Goal: Information Seeking & Learning: Learn about a topic

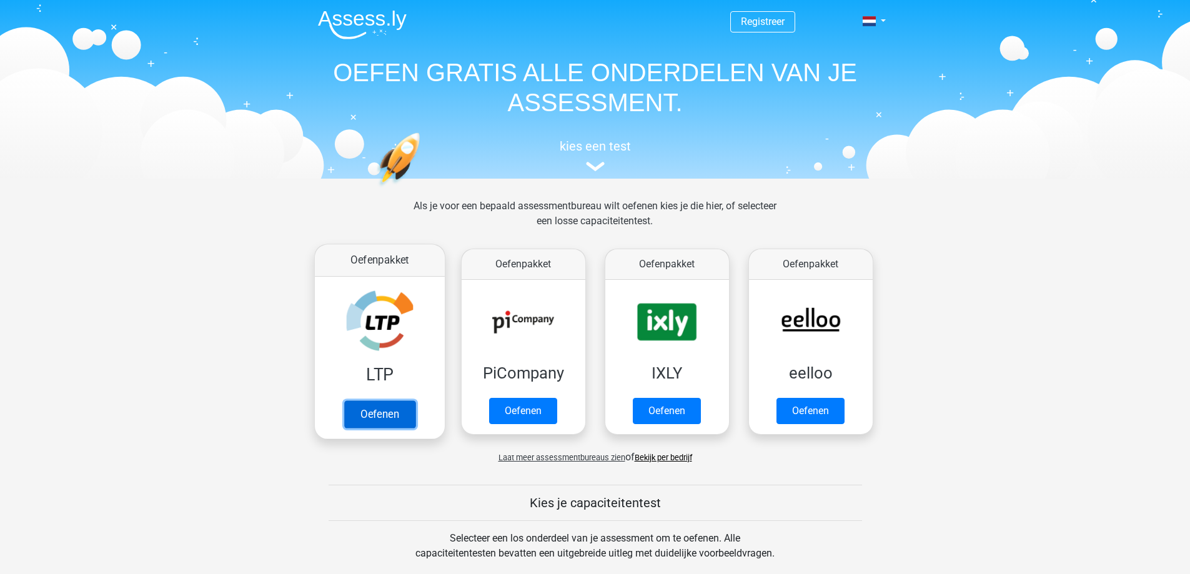
click at [400, 402] on link "Oefenen" at bounding box center [378, 413] width 71 height 27
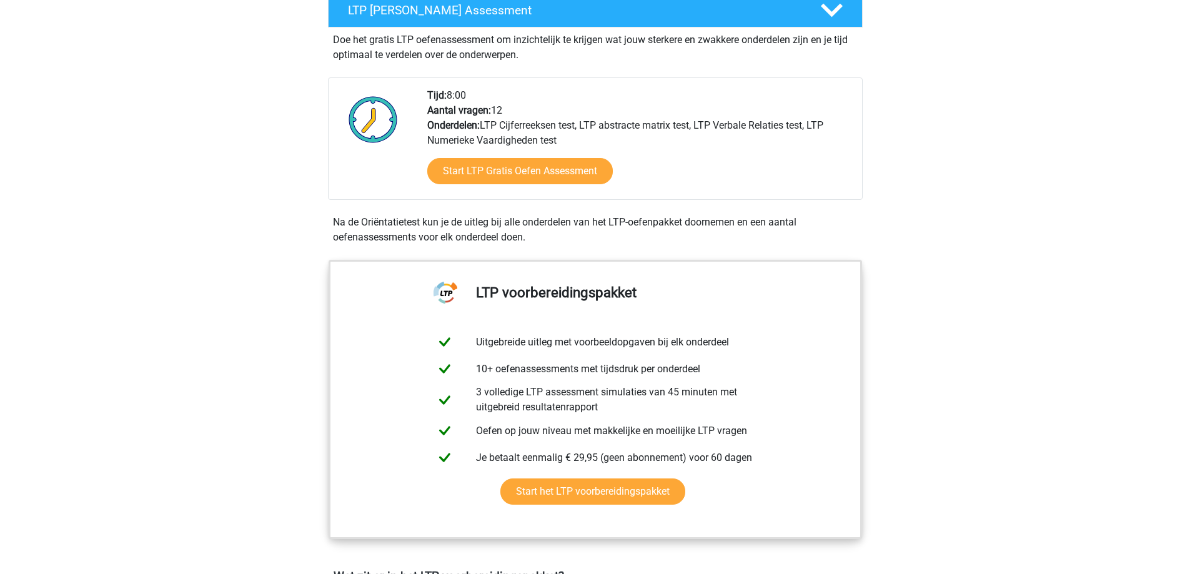
scroll to position [250, 0]
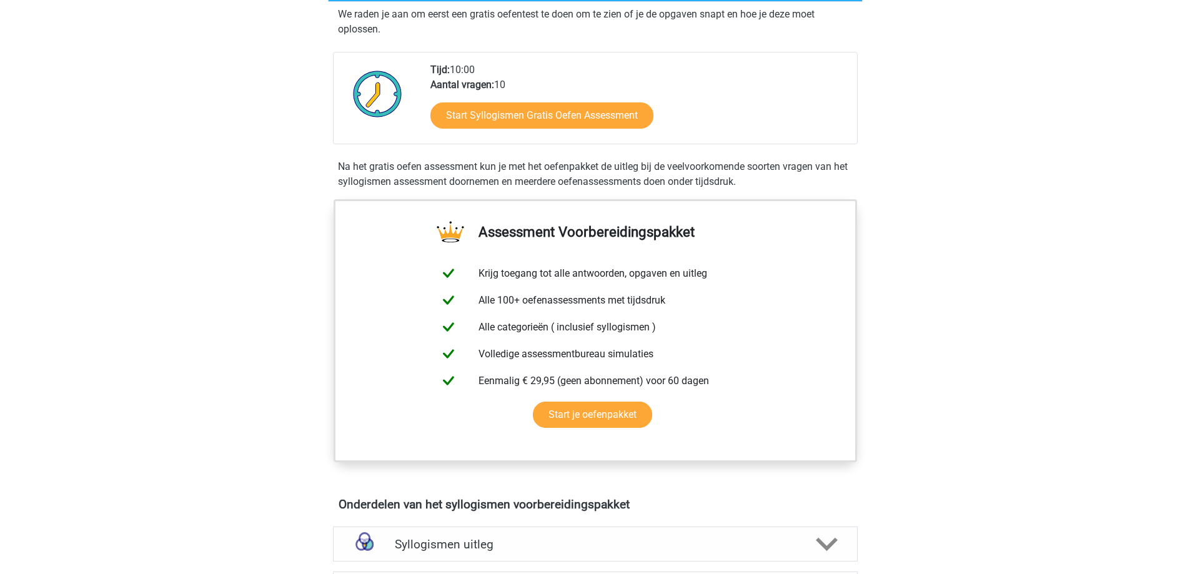
scroll to position [250, 0]
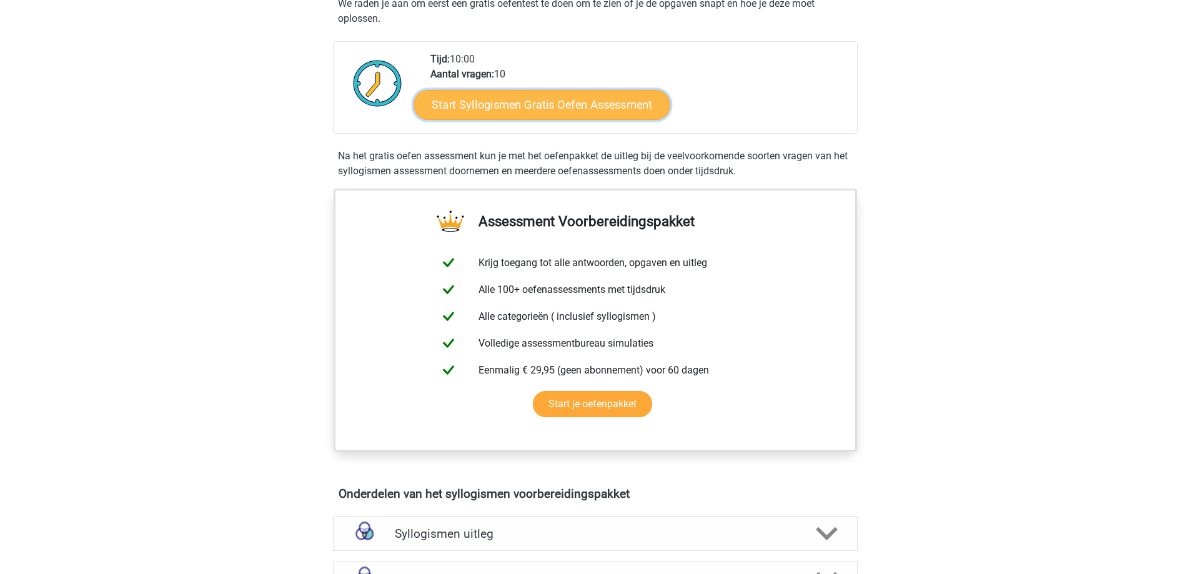
click at [525, 107] on link "Start Syllogismen Gratis Oefen Assessment" at bounding box center [541, 104] width 257 height 30
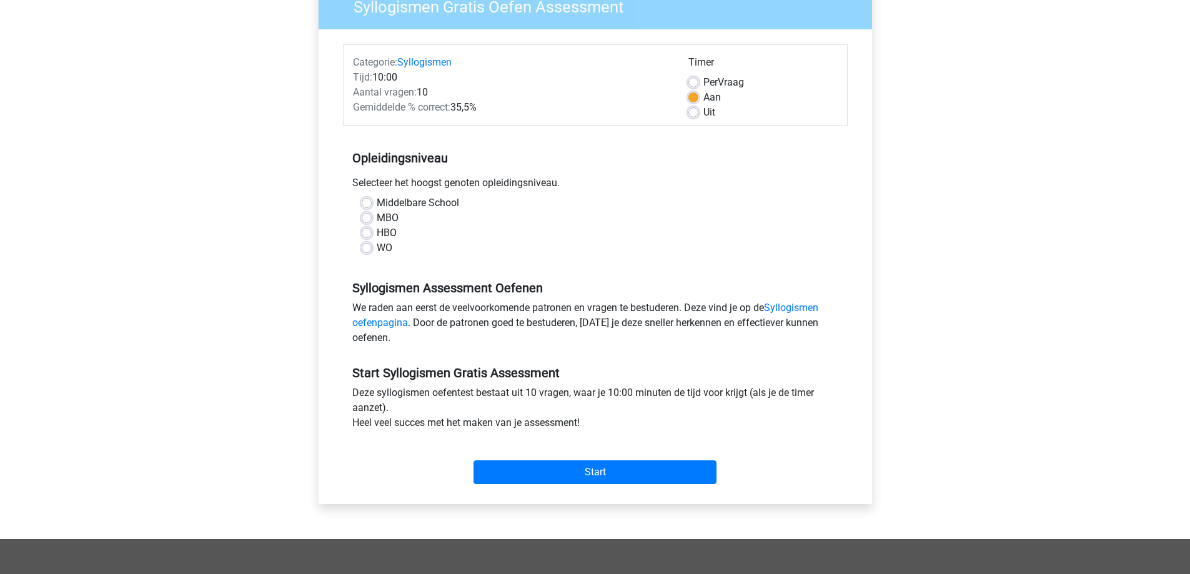
scroll to position [187, 0]
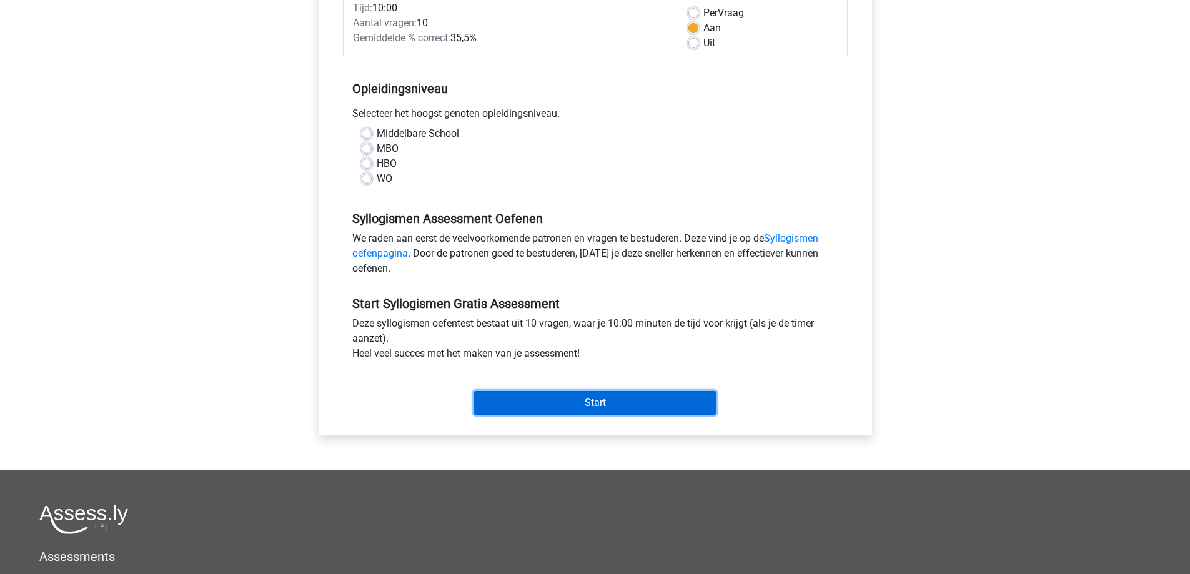
click at [564, 407] on input "Start" at bounding box center [594, 403] width 243 height 24
click at [422, 141] on div "MBO" at bounding box center [595, 148] width 467 height 15
click at [422, 136] on label "Middelbare School" at bounding box center [418, 133] width 82 height 15
click at [372, 136] on input "Middelbare School" at bounding box center [367, 132] width 10 height 12
radio input "true"
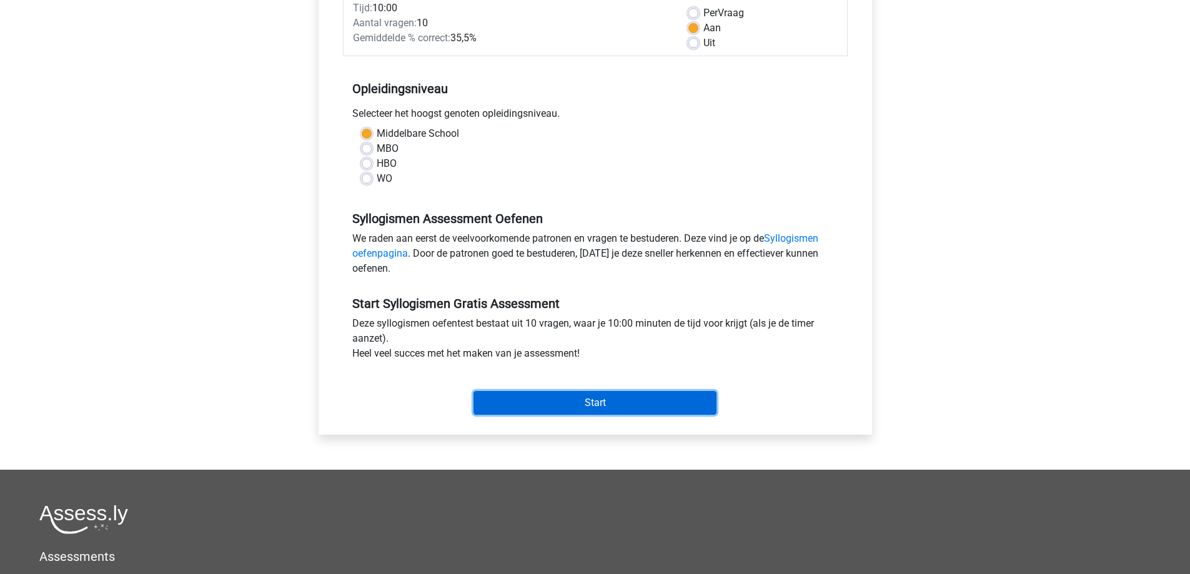
click at [556, 403] on input "Start" at bounding box center [594, 403] width 243 height 24
